Goal: Task Accomplishment & Management: Manage account settings

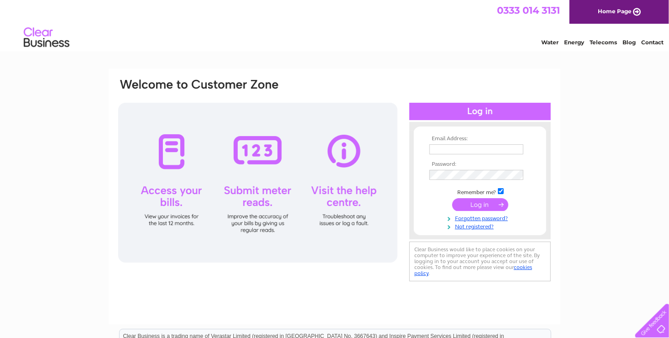
type input "lobb4@hotmail.com"
click at [479, 202] on input "submit" at bounding box center [481, 204] width 56 height 13
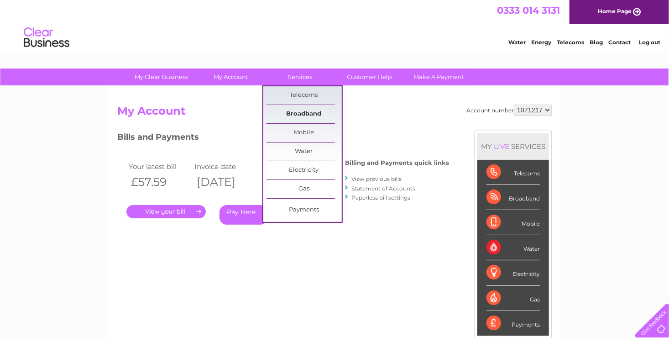
click at [297, 111] on link "Broadband" at bounding box center [304, 114] width 75 height 18
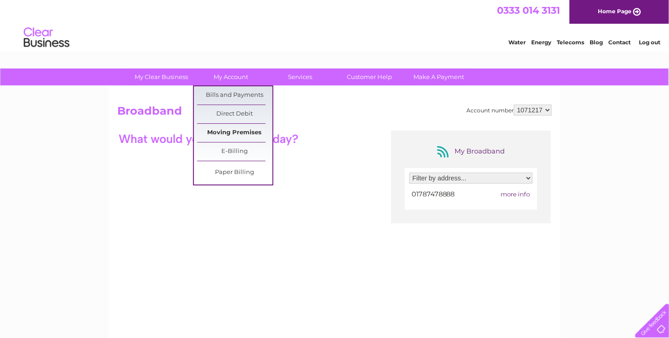
click at [230, 136] on link "Moving Premises" at bounding box center [234, 133] width 75 height 18
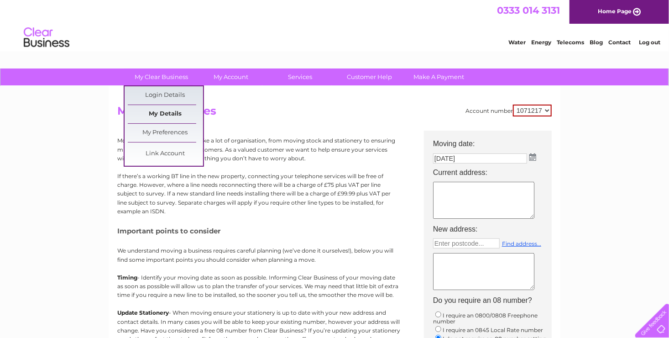
click at [166, 109] on link "My Details" at bounding box center [165, 114] width 75 height 18
